Goal: Transaction & Acquisition: Purchase product/service

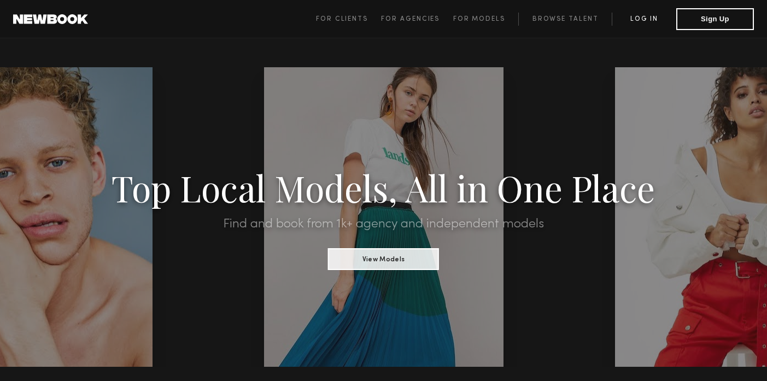
click at [646, 21] on link "Log in" at bounding box center [644, 19] width 65 height 13
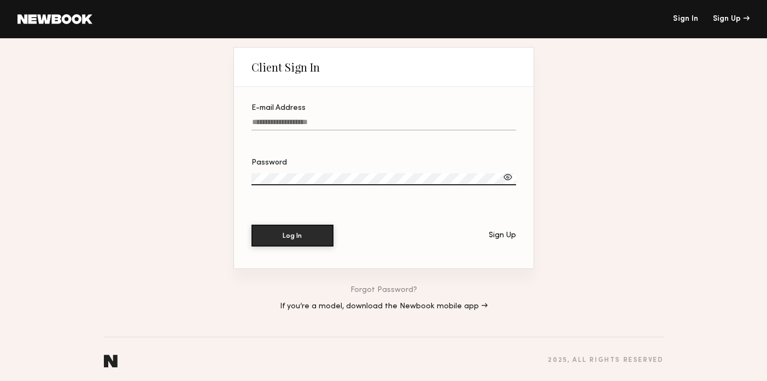
type input "**********"
click at [507, 180] on div at bounding box center [507, 177] width 11 height 11
click at [281, 238] on button "Log In" at bounding box center [293, 235] width 82 height 22
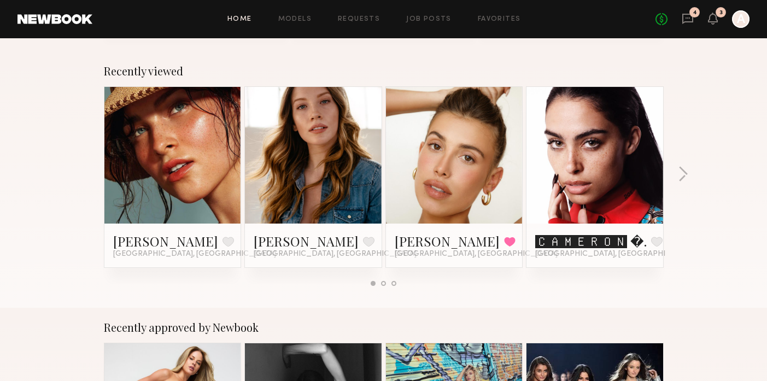
scroll to position [161, 0]
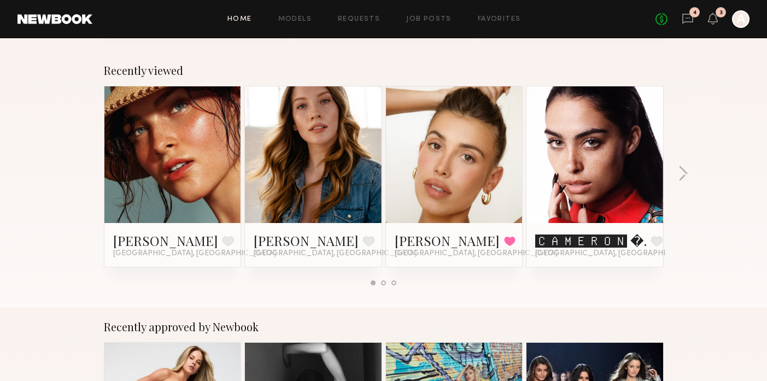
click at [214, 161] on div at bounding box center [172, 154] width 137 height 137
click at [162, 167] on link at bounding box center [172, 154] width 67 height 137
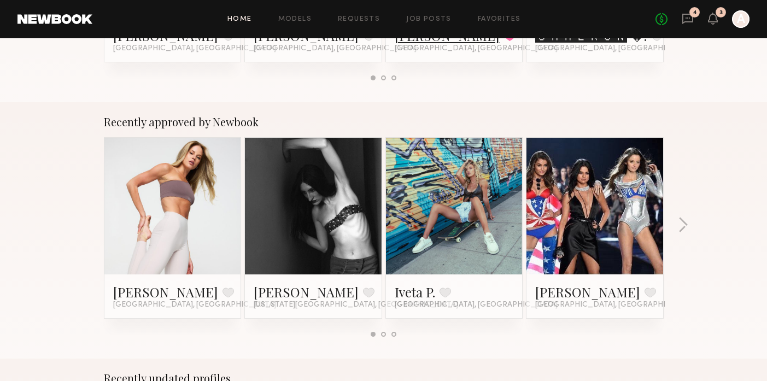
scroll to position [369, 0]
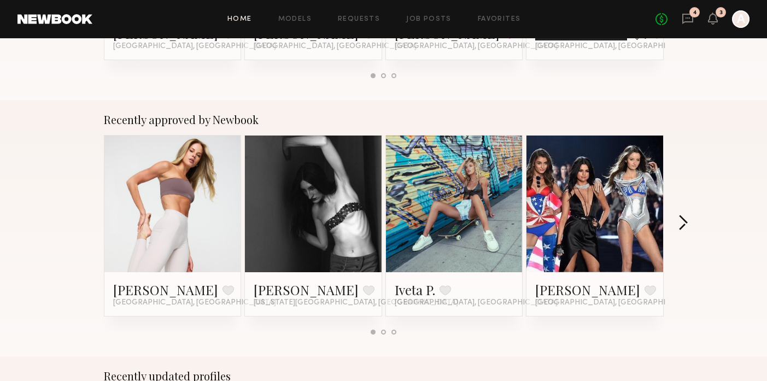
click at [682, 223] on button "button" at bounding box center [683, 224] width 10 height 18
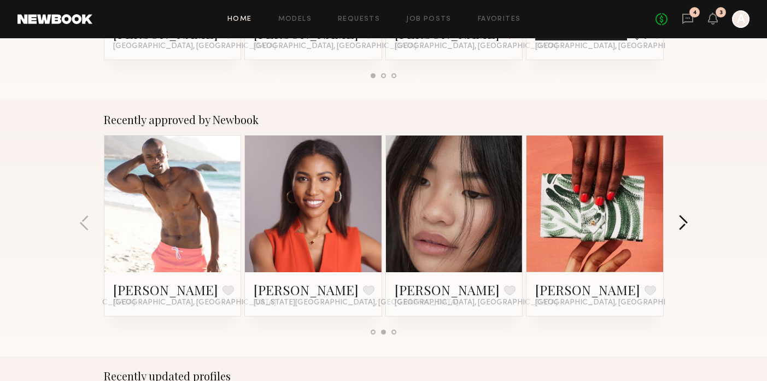
click at [682, 223] on button "button" at bounding box center [683, 224] width 10 height 18
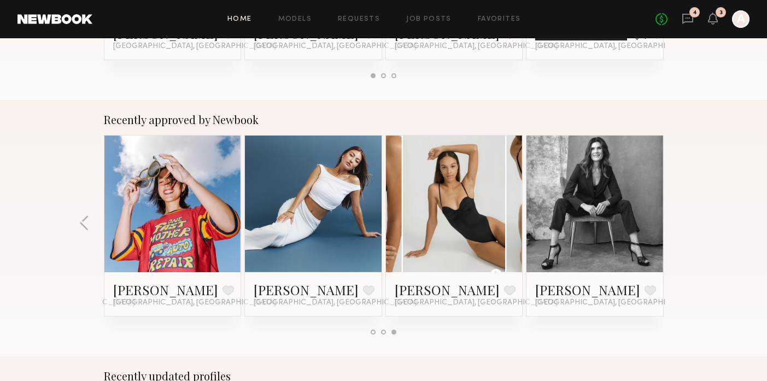
click at [682, 223] on div "Recently approved by Newbook Victoria R. Favorite Los Angeles, CA Riley W. Favo…" at bounding box center [383, 228] width 767 height 256
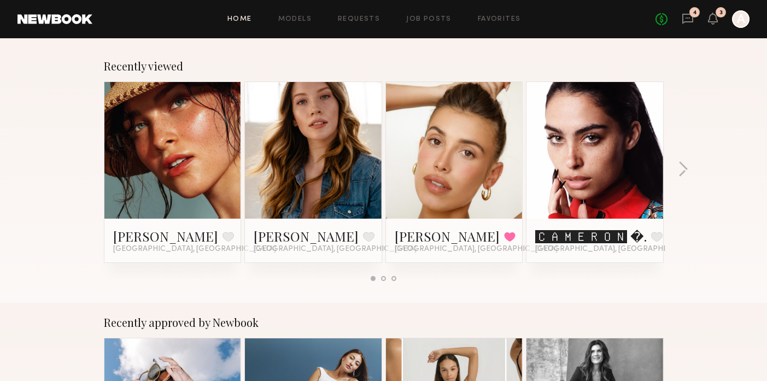
scroll to position [0, 0]
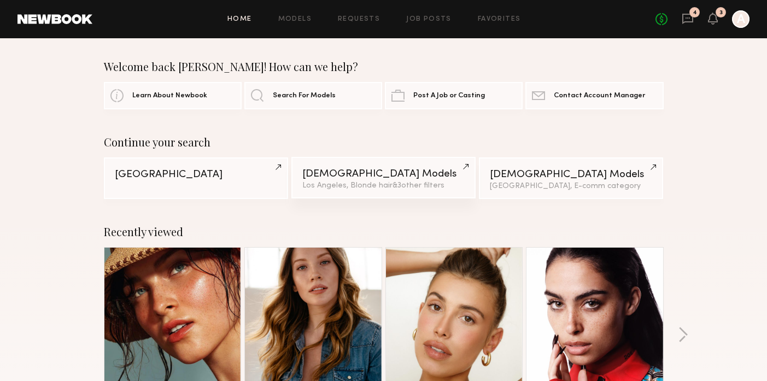
click at [385, 179] on div "Female Models" at bounding box center [383, 174] width 162 height 10
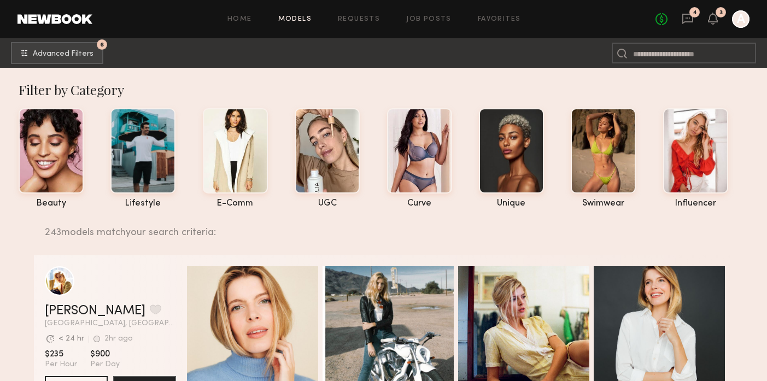
click at [162, 235] on div "243 models match your search criteria:" at bounding box center [385, 226] width 680 height 23
click at [92, 59] on button "6 Advanced Filters" at bounding box center [57, 53] width 92 height 22
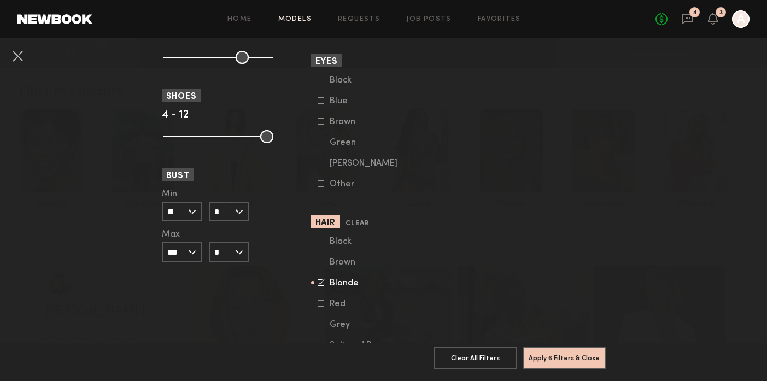
scroll to position [808, 0]
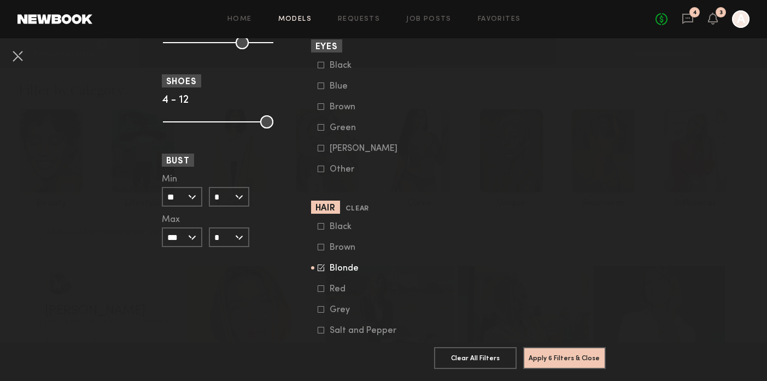
click at [340, 272] on div "Blonde" at bounding box center [351, 268] width 43 height 7
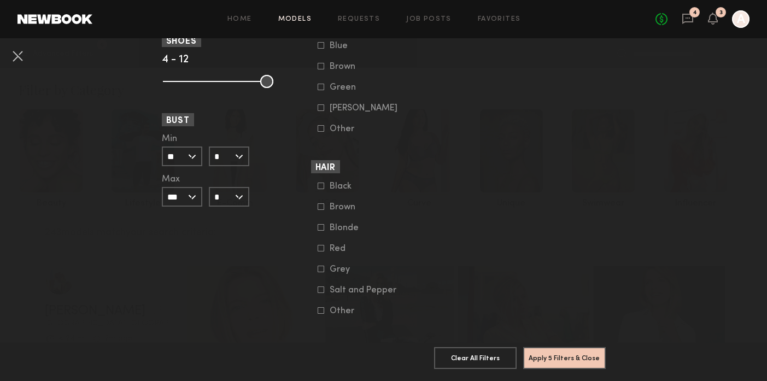
scroll to position [863, 0]
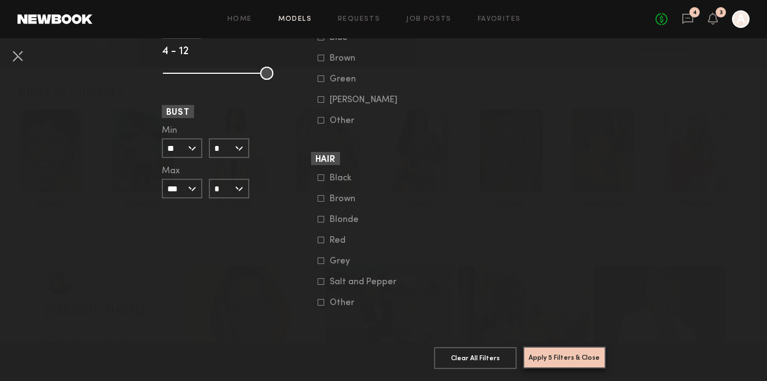
click at [553, 359] on button "Apply 5 Filters & Close" at bounding box center [564, 358] width 83 height 22
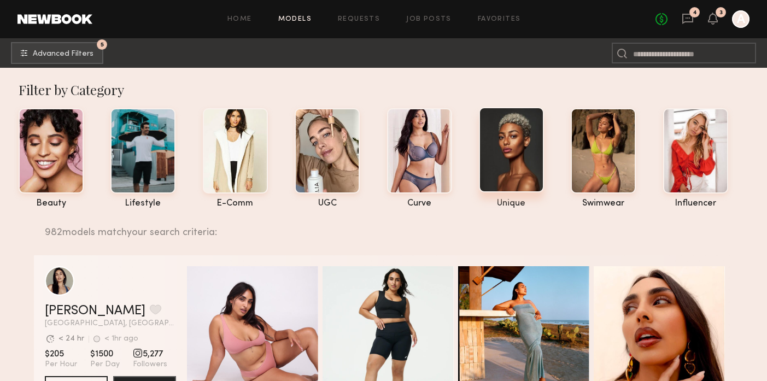
click at [521, 170] on div at bounding box center [511, 149] width 65 height 85
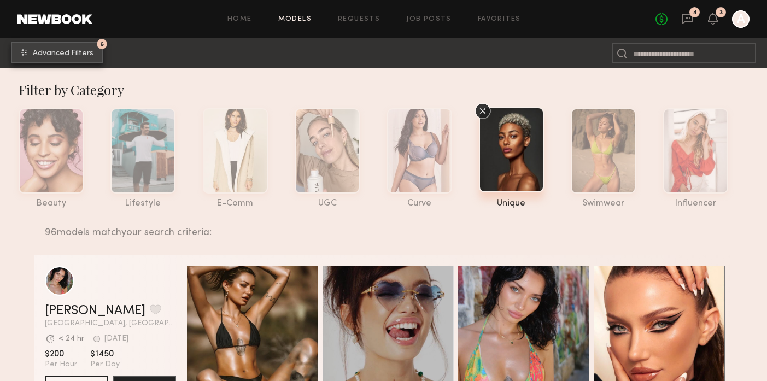
click at [87, 57] on span "Advanced Filters" at bounding box center [63, 54] width 61 height 8
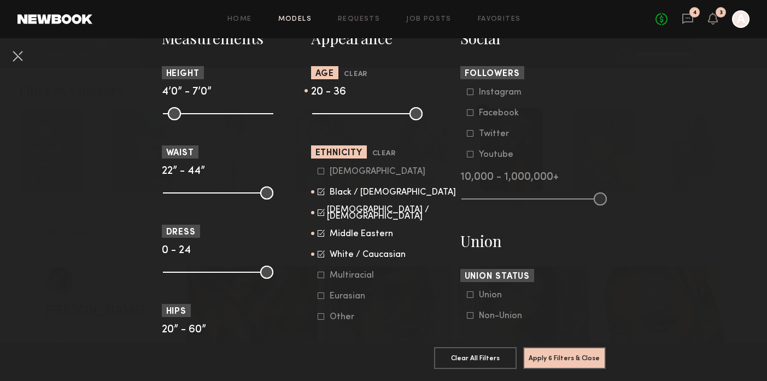
scroll to position [499, 0]
drag, startPoint x: 266, startPoint y: 275, endPoint x: 195, endPoint y: 275, distance: 70.5
click at [195, 275] on input "range" at bounding box center [218, 271] width 110 height 13
type input "*"
click at [199, 274] on input "range" at bounding box center [218, 271] width 110 height 13
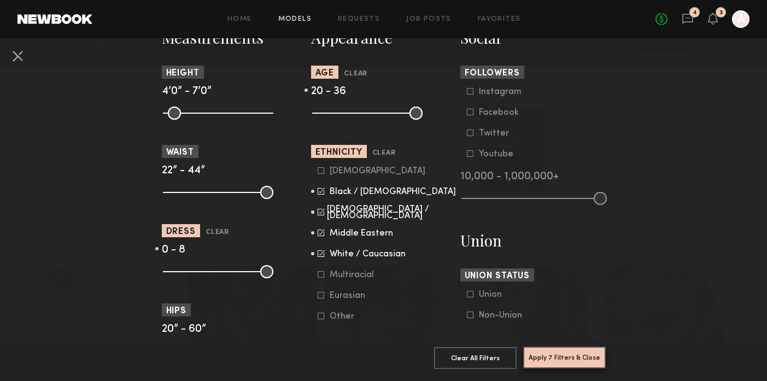
click at [558, 360] on button "Apply 7 Filters & Close" at bounding box center [564, 358] width 83 height 22
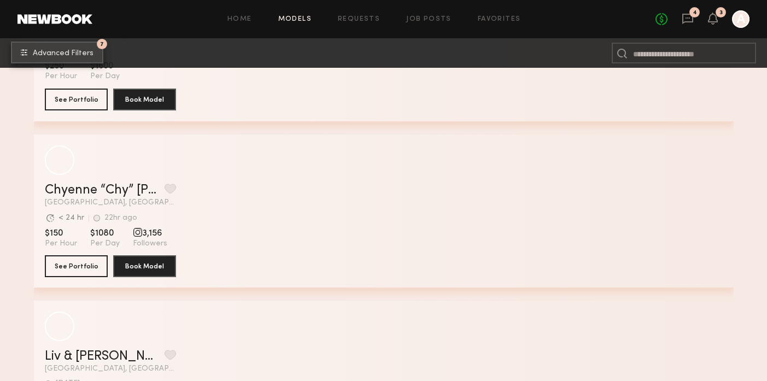
scroll to position [8453, 0]
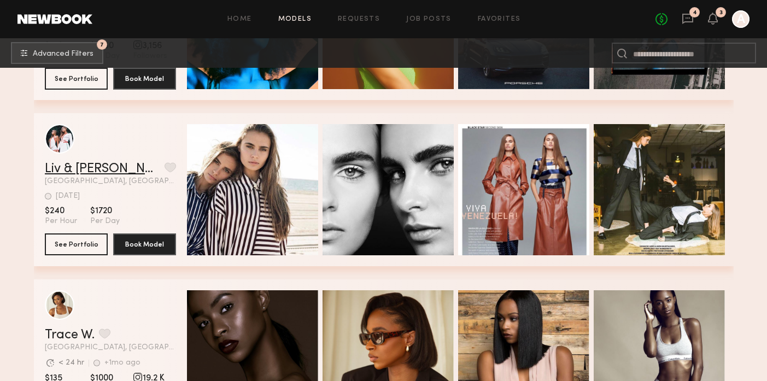
click at [104, 166] on link "Liv & Maddie M." at bounding box center [102, 168] width 115 height 13
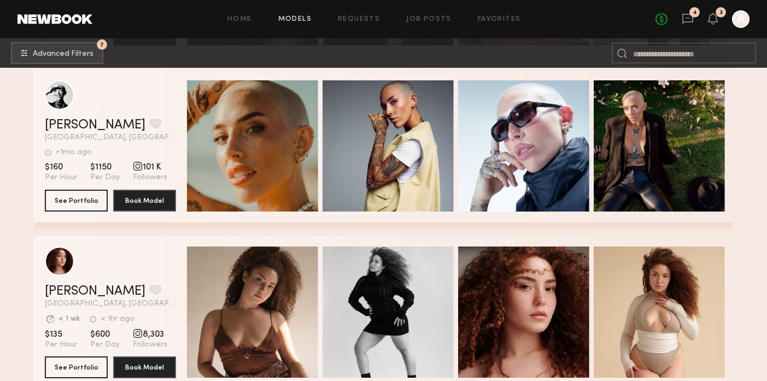
scroll to position [8633, 0]
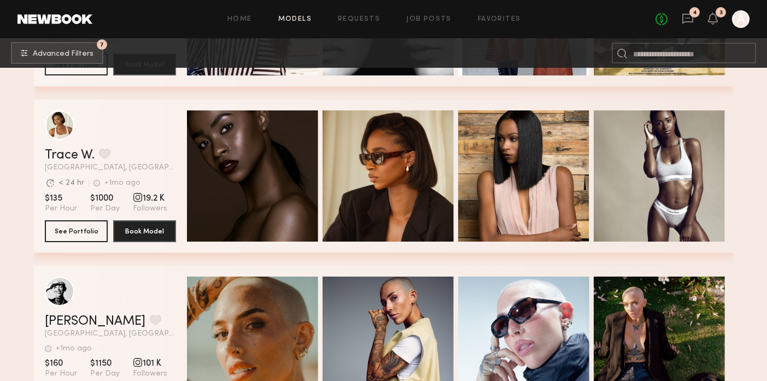
click at [297, 16] on link "Models" at bounding box center [294, 19] width 33 height 7
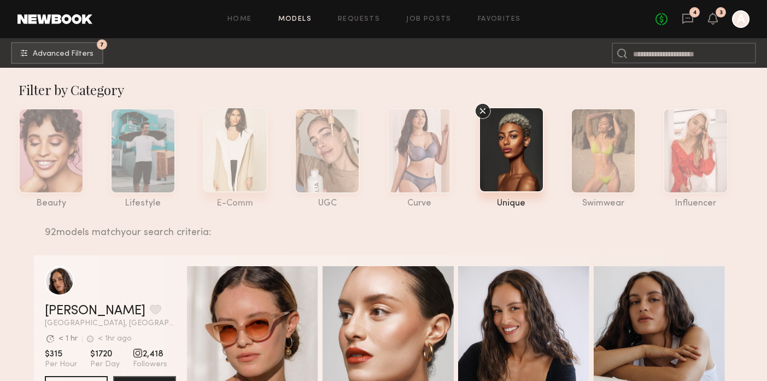
click at [226, 168] on div at bounding box center [235, 149] width 65 height 85
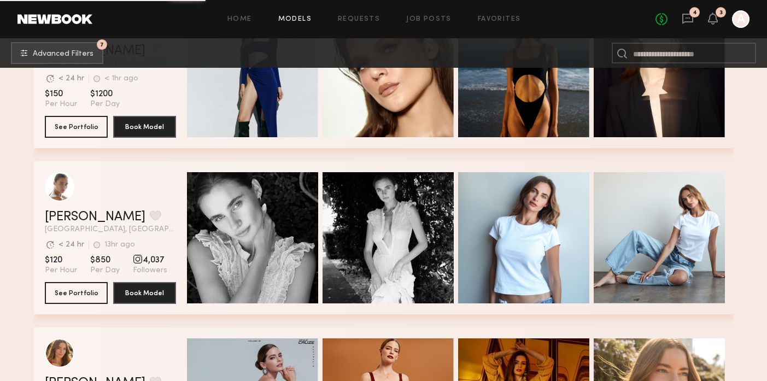
scroll to position [3586, 0]
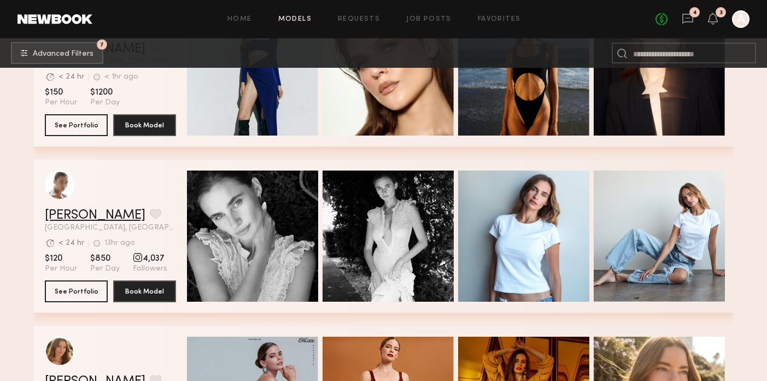
click at [66, 211] on link "Liv M." at bounding box center [95, 215] width 101 height 13
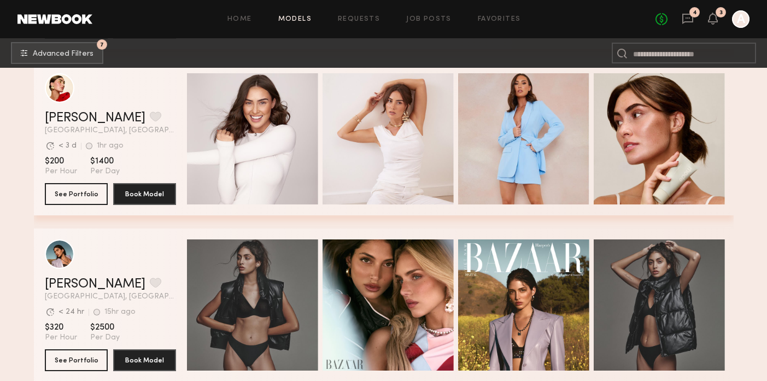
scroll to position [8685, 0]
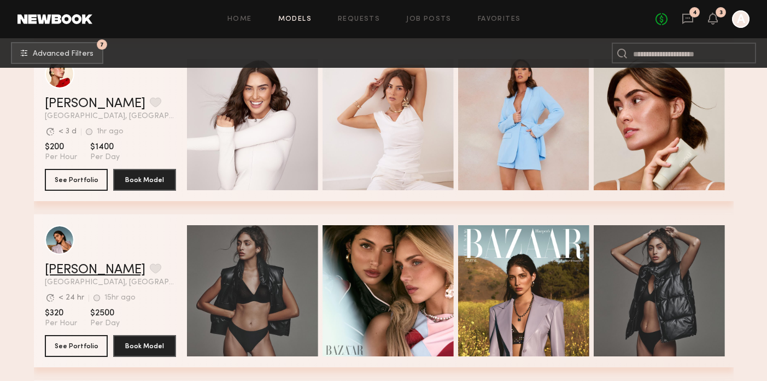
click at [77, 270] on link "Lara G." at bounding box center [95, 270] width 101 height 13
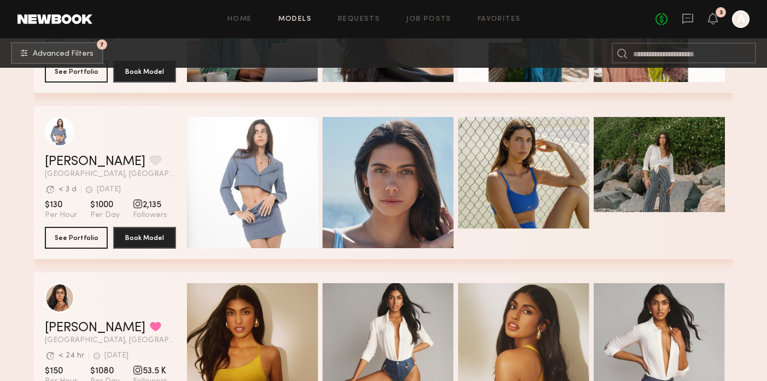
scroll to position [14555, 0]
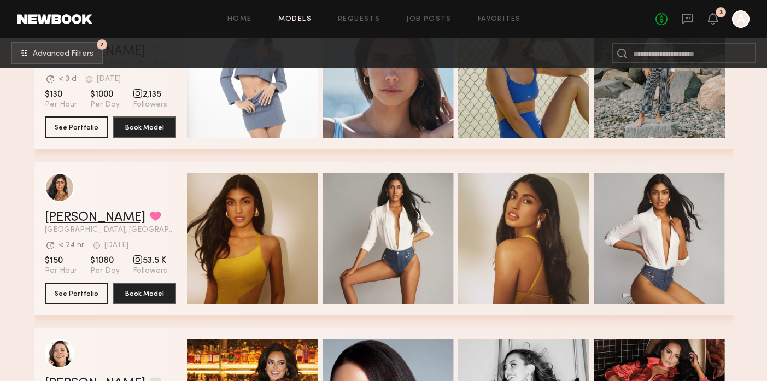
click at [80, 214] on link "[PERSON_NAME]" at bounding box center [95, 217] width 101 height 13
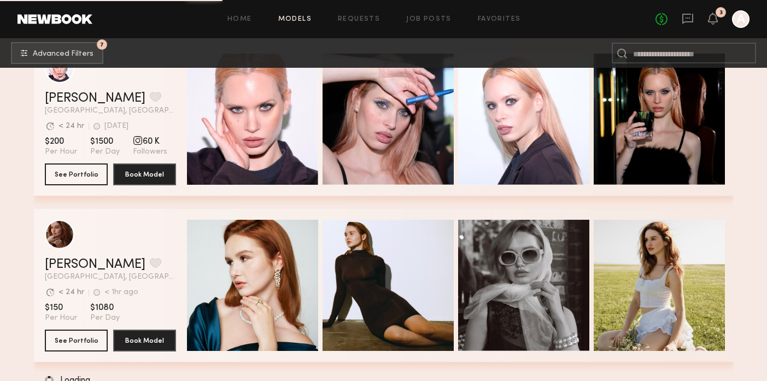
scroll to position [19849, 0]
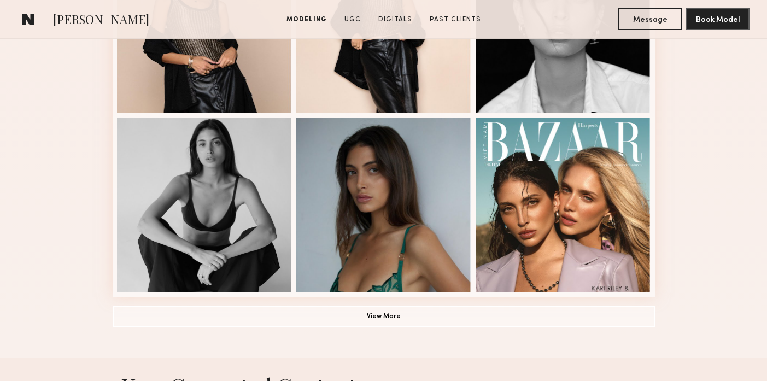
scroll to position [795, 0]
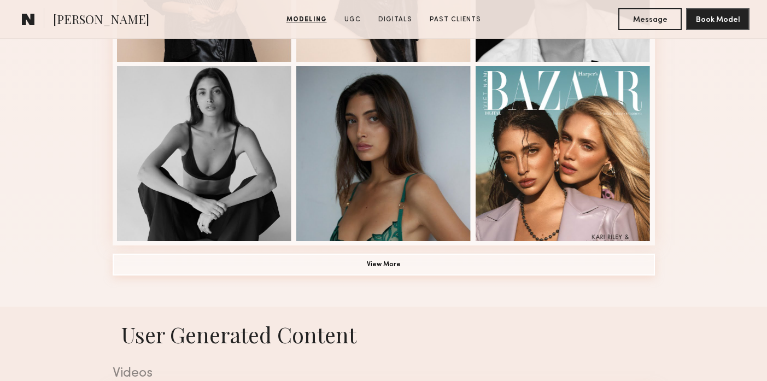
click at [387, 258] on button "View More" at bounding box center [384, 265] width 542 height 22
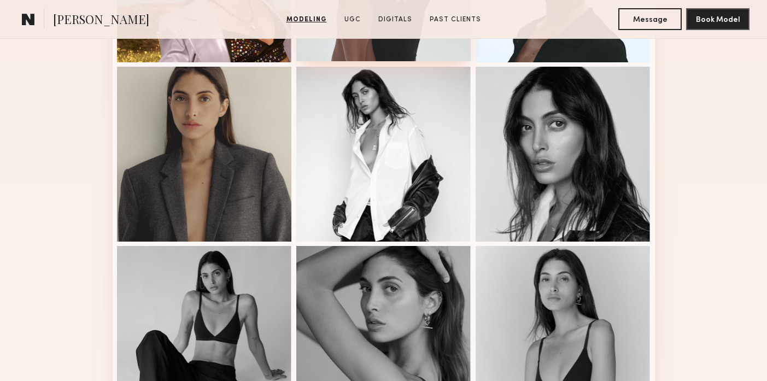
scroll to position [1154, 0]
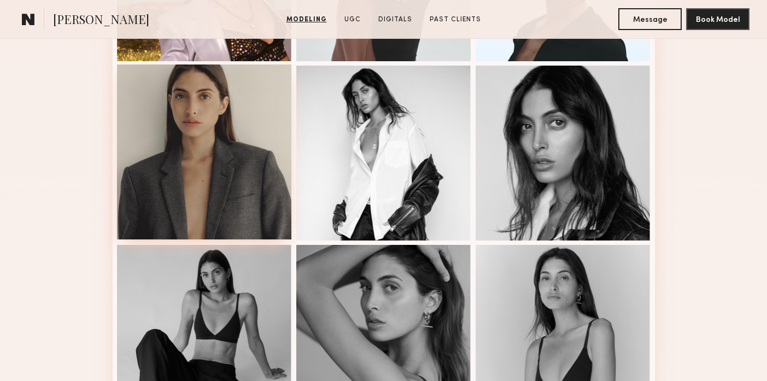
click at [221, 179] on div at bounding box center [204, 152] width 175 height 175
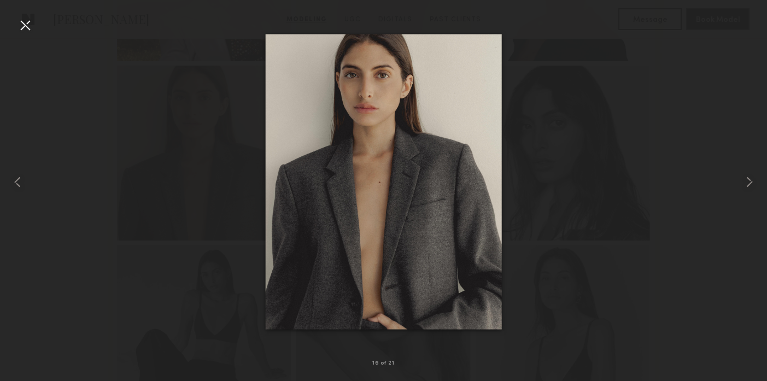
click at [629, 127] on div at bounding box center [383, 181] width 767 height 329
click at [686, 198] on div at bounding box center [383, 181] width 767 height 329
click at [25, 27] on div at bounding box center [24, 24] width 17 height 17
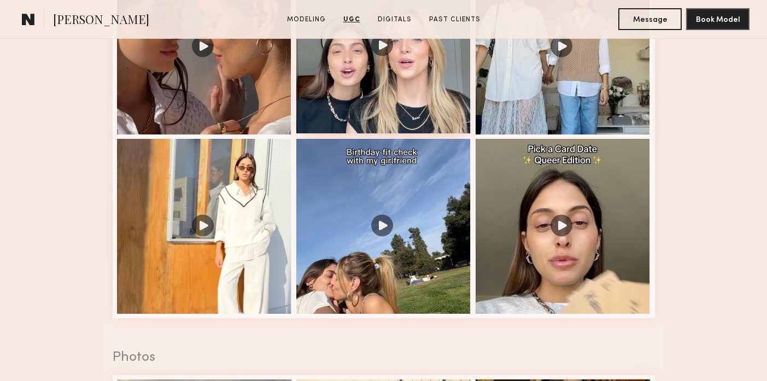
scroll to position [2101, 0]
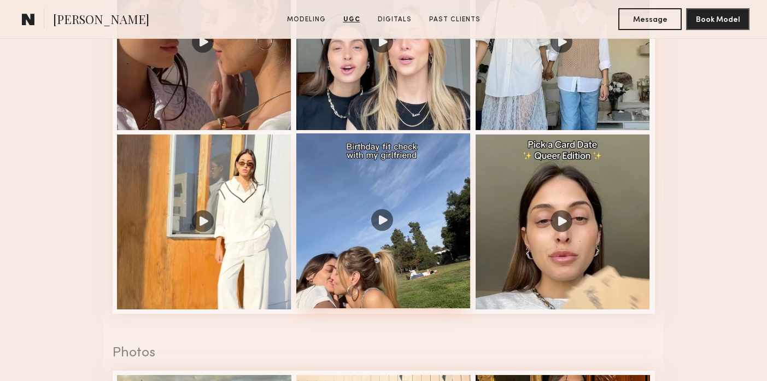
click at [386, 215] on div at bounding box center [383, 220] width 175 height 175
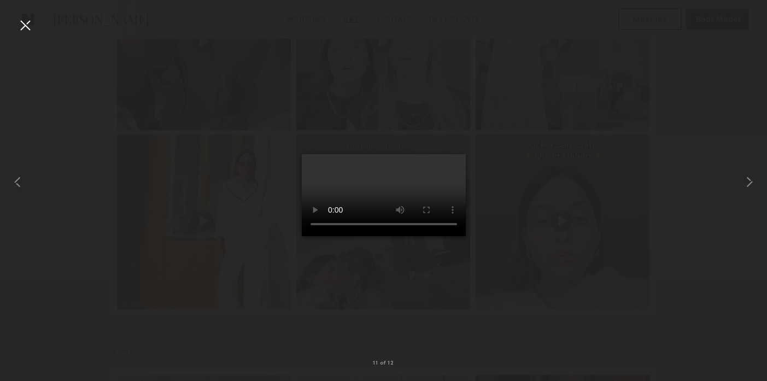
click at [549, 223] on div at bounding box center [383, 181] width 767 height 329
click at [28, 28] on div at bounding box center [24, 24] width 17 height 17
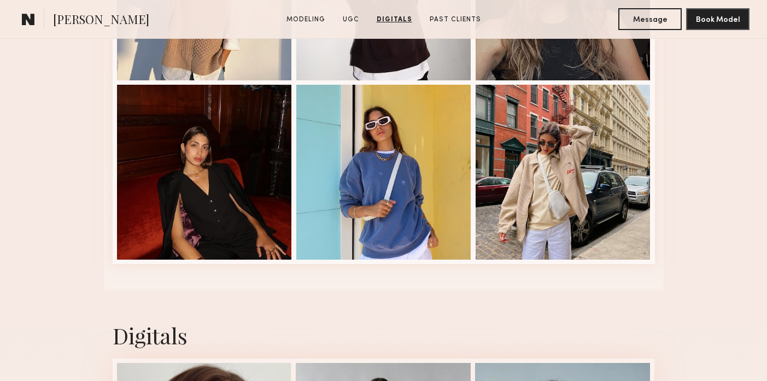
scroll to position [2898, 0]
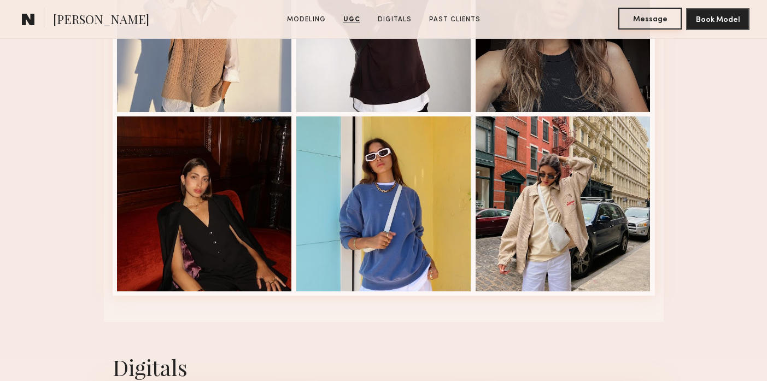
click at [653, 19] on button "Message" at bounding box center [649, 19] width 63 height 22
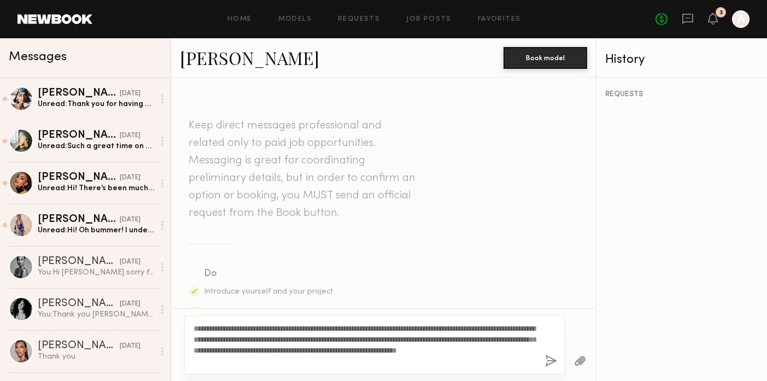
click at [211, 355] on textarea "**********" at bounding box center [365, 345] width 343 height 44
click at [407, 348] on textarea "**********" at bounding box center [365, 345] width 343 height 44
drag, startPoint x: 388, startPoint y: 352, endPoint x: 215, endPoint y: 351, distance: 172.8
click at [215, 351] on textarea "**********" at bounding box center [365, 345] width 343 height 44
click at [354, 352] on textarea "**********" at bounding box center [365, 345] width 343 height 44
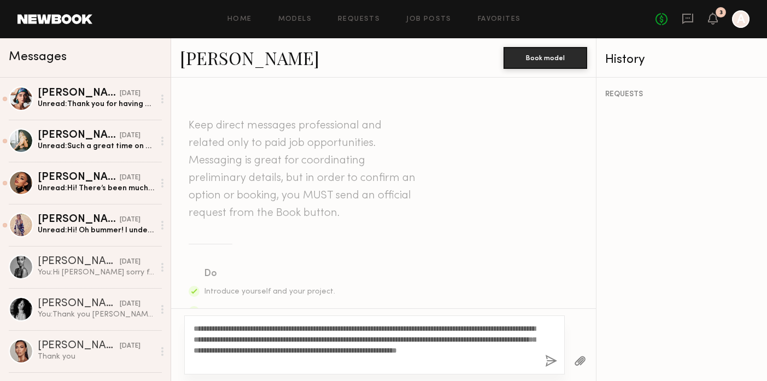
click at [331, 361] on textarea "**********" at bounding box center [365, 345] width 343 height 44
type textarea "**********"
click at [551, 359] on button "button" at bounding box center [551, 362] width 12 height 14
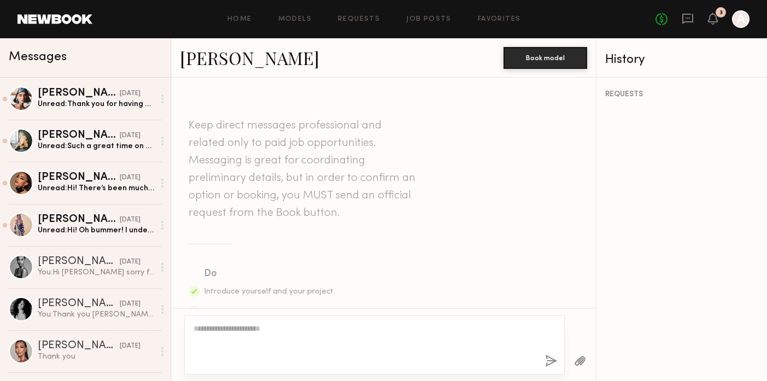
scroll to position [385, 0]
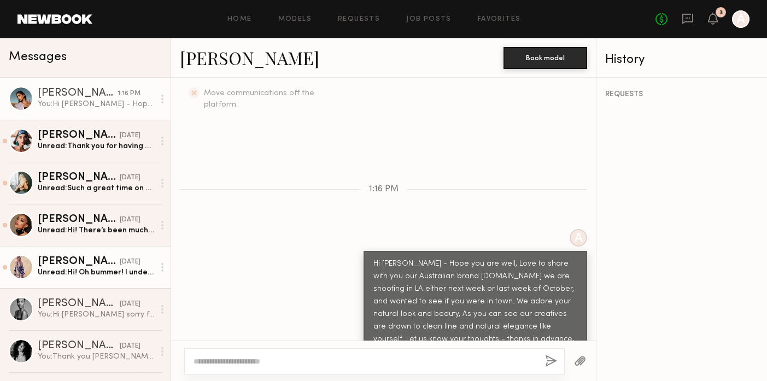
click at [109, 273] on div "Unread: Hi! Oh bummer! I understand they only need 3 hrs to shoot but for me it…" at bounding box center [96, 272] width 116 height 10
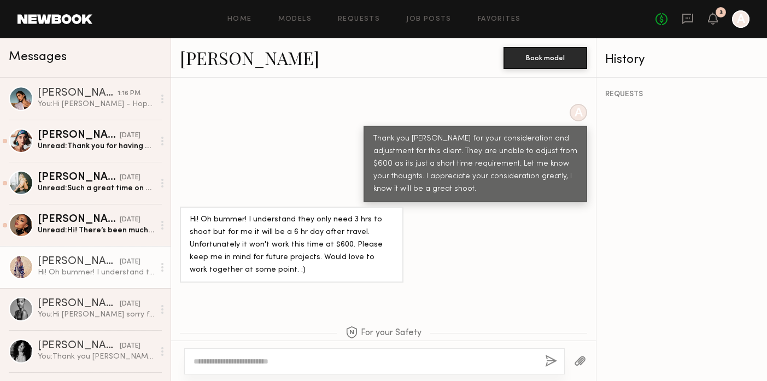
scroll to position [1262, 0]
click at [221, 62] on link "Kristin K." at bounding box center [249, 58] width 139 height 24
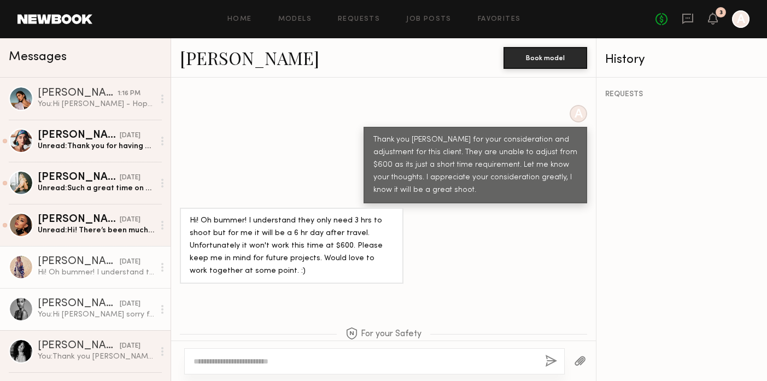
click at [79, 308] on div "Taylor E." at bounding box center [79, 304] width 82 height 11
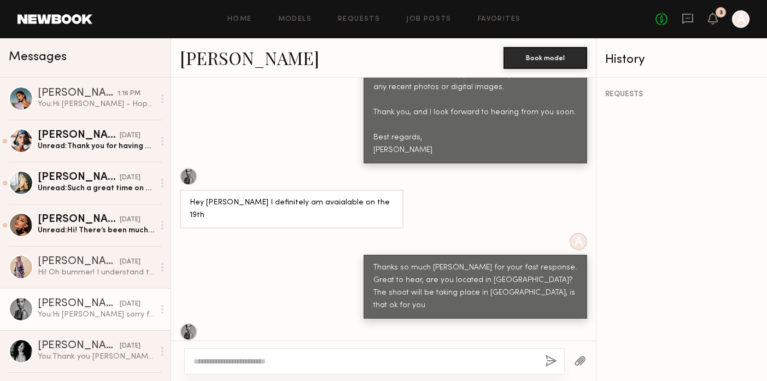
scroll to position [701, 0]
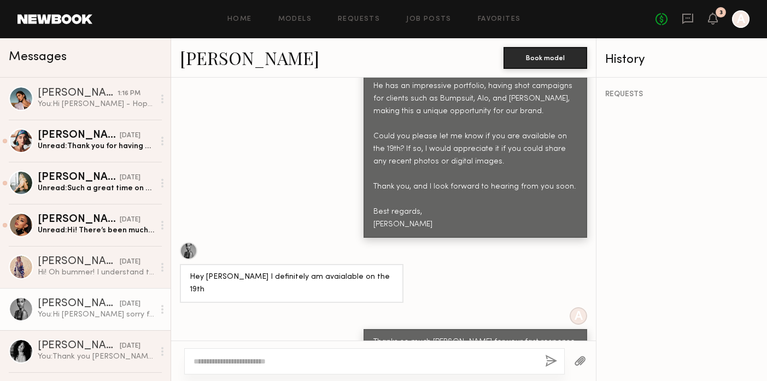
click at [224, 61] on link "Taylor E." at bounding box center [249, 58] width 139 height 24
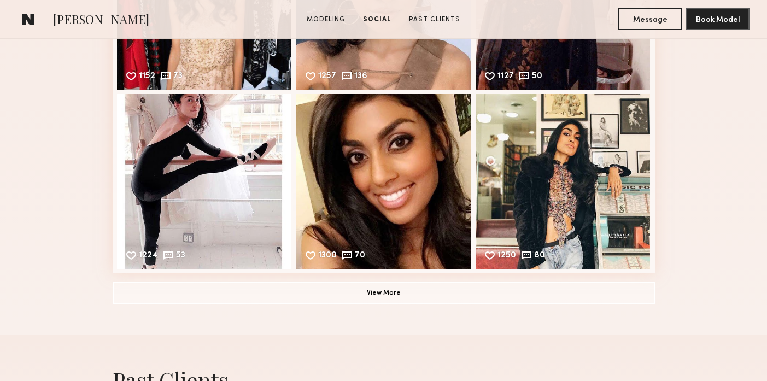
scroll to position [1311, 0]
